Goal: Information Seeking & Learning: Check status

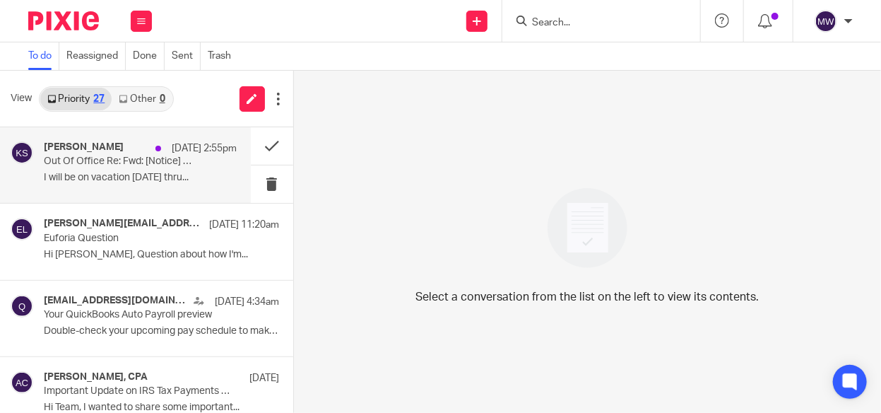
click at [179, 165] on p "Out Of Office Re: Fwd: [Notice] Windows 10 deprecation on October 14" at bounding box center [121, 161] width 154 height 12
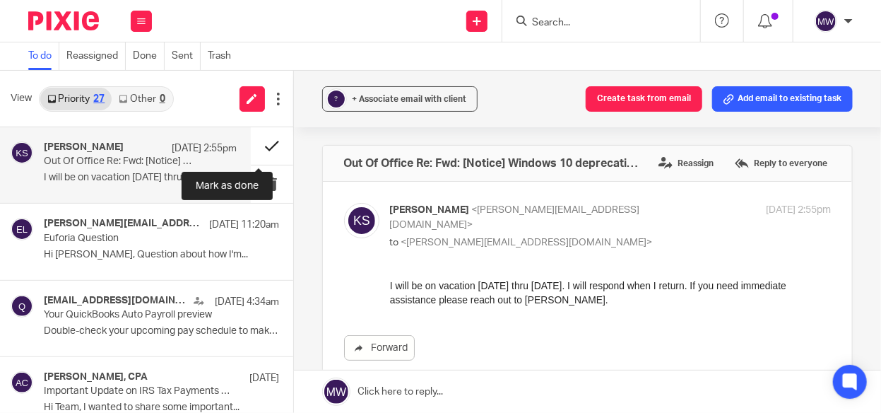
click at [255, 142] on button at bounding box center [272, 145] width 42 height 37
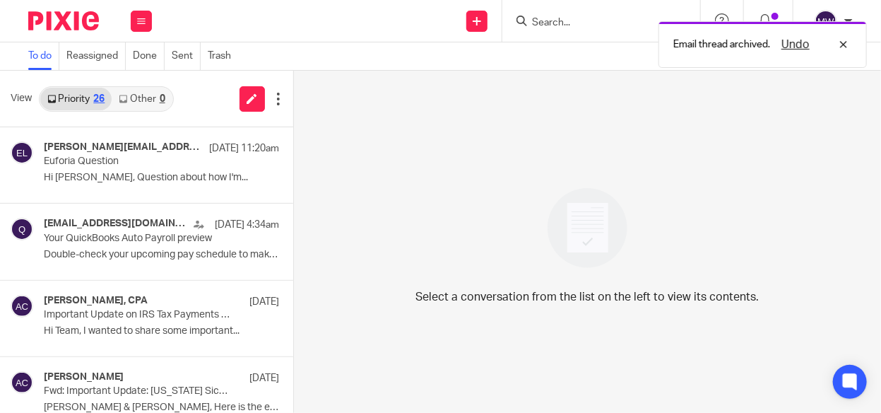
click at [143, 98] on link "Other 0" at bounding box center [142, 99] width 60 height 23
click at [98, 96] on div "26" at bounding box center [98, 99] width 11 height 10
